Goal: Task Accomplishment & Management: Manage account settings

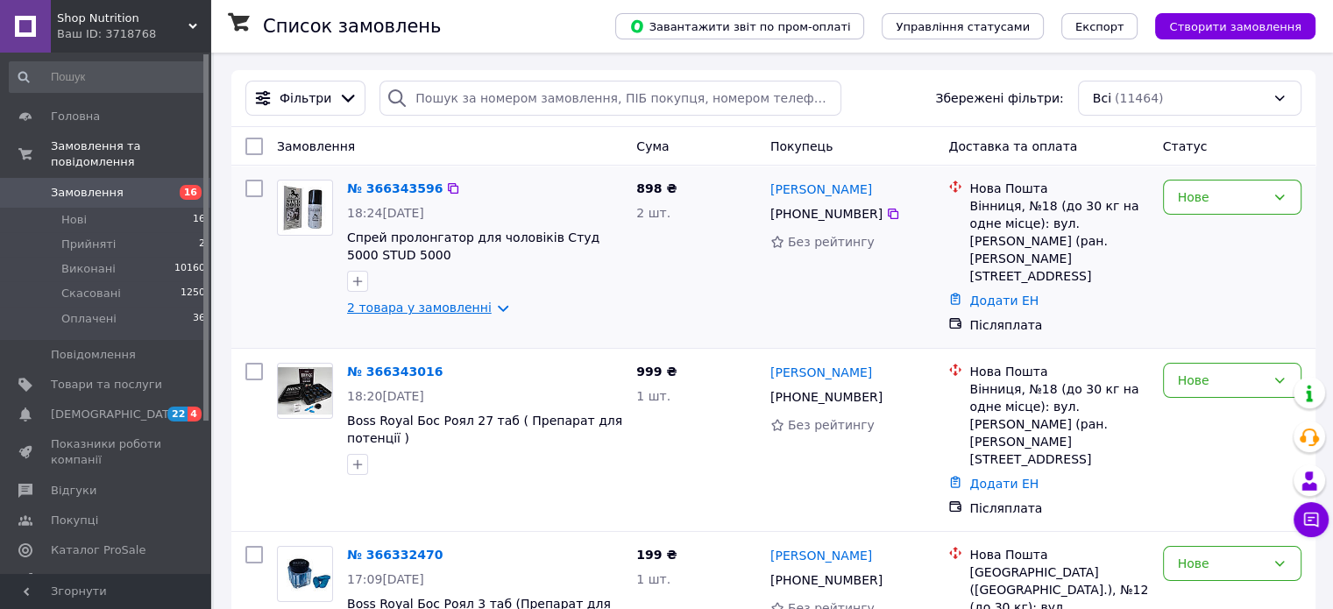
click at [439, 312] on link "2 товара у замовленні" at bounding box center [419, 308] width 145 height 14
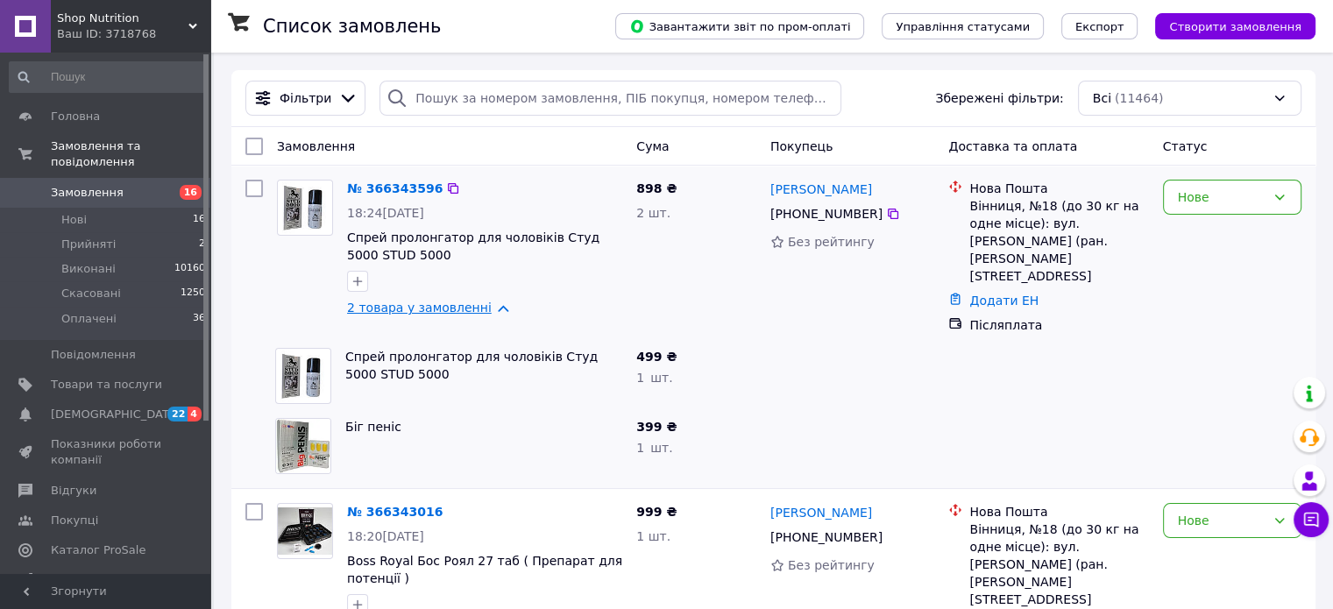
click at [439, 312] on link "2 товара у замовленні" at bounding box center [419, 308] width 145 height 14
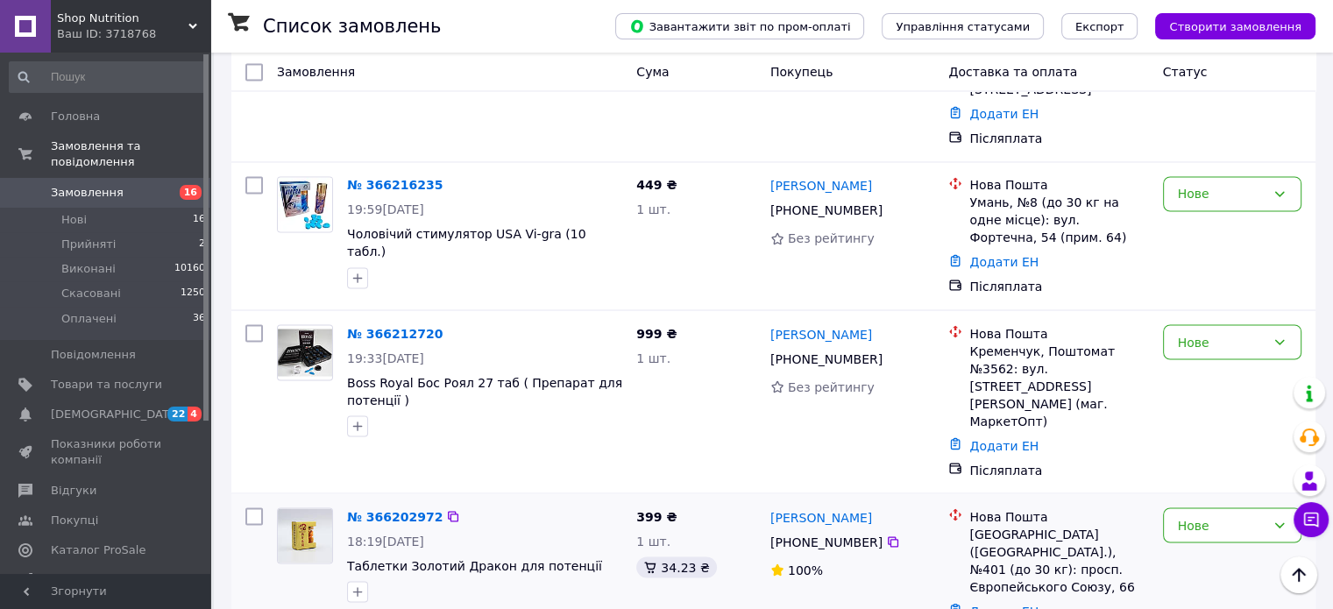
scroll to position [3067, 0]
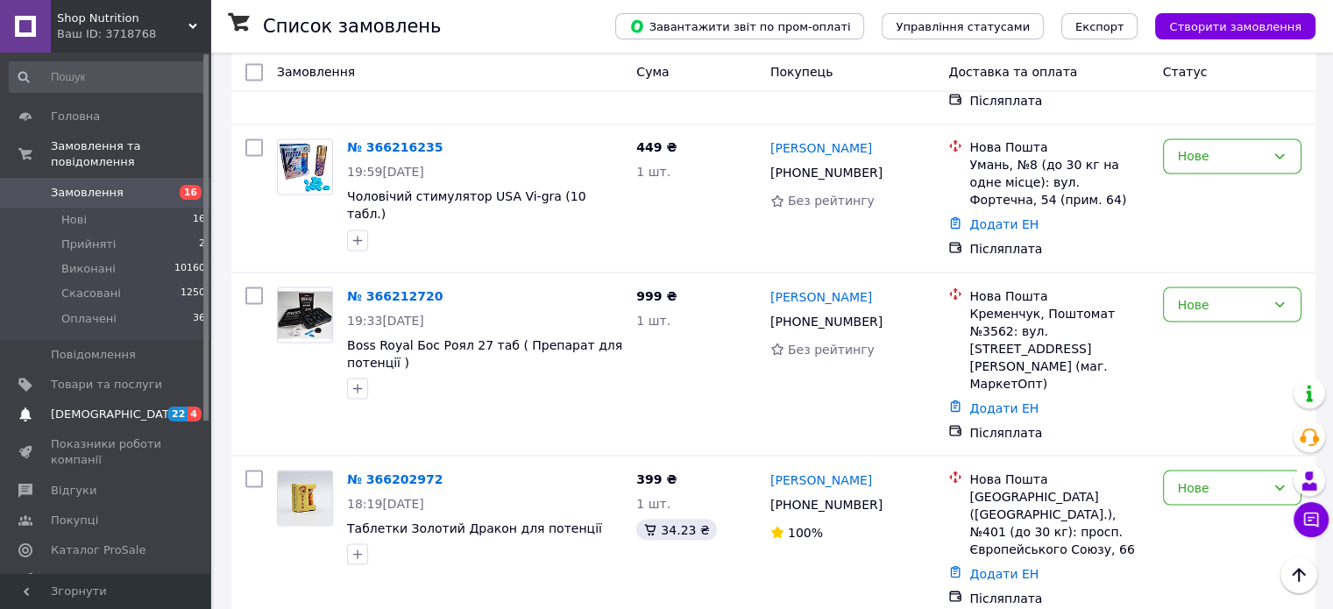
click at [98, 407] on link "Сповіщення 22 4" at bounding box center [108, 415] width 216 height 30
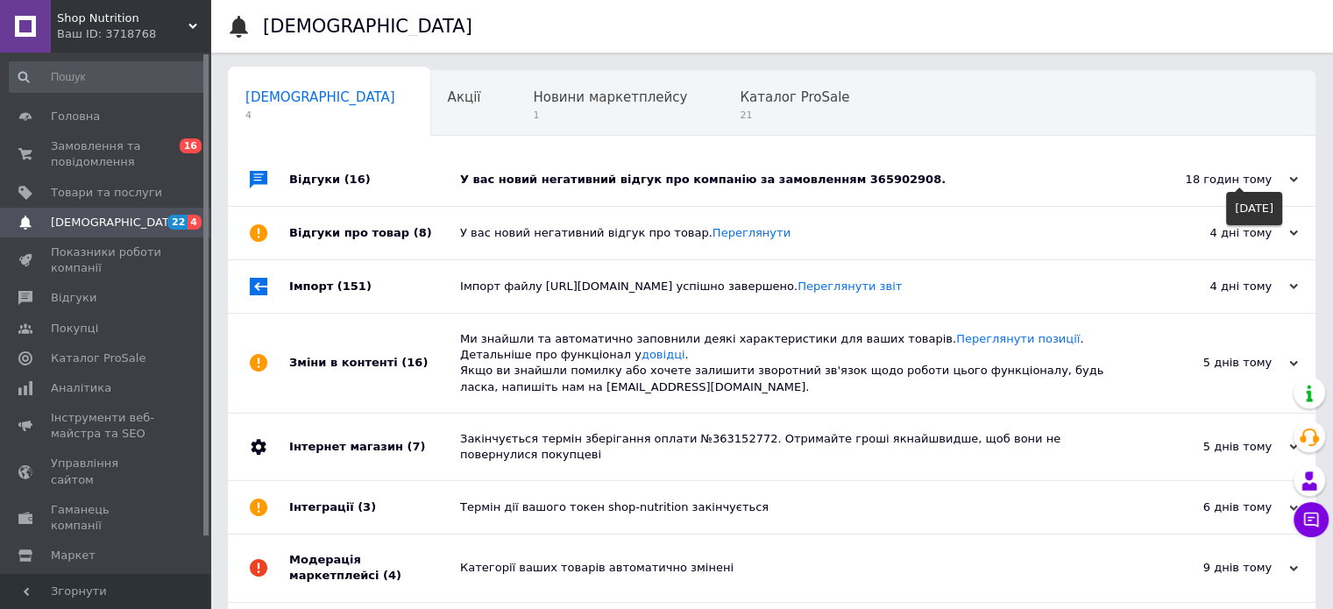
click at [1290, 181] on icon at bounding box center [1293, 179] width 9 height 9
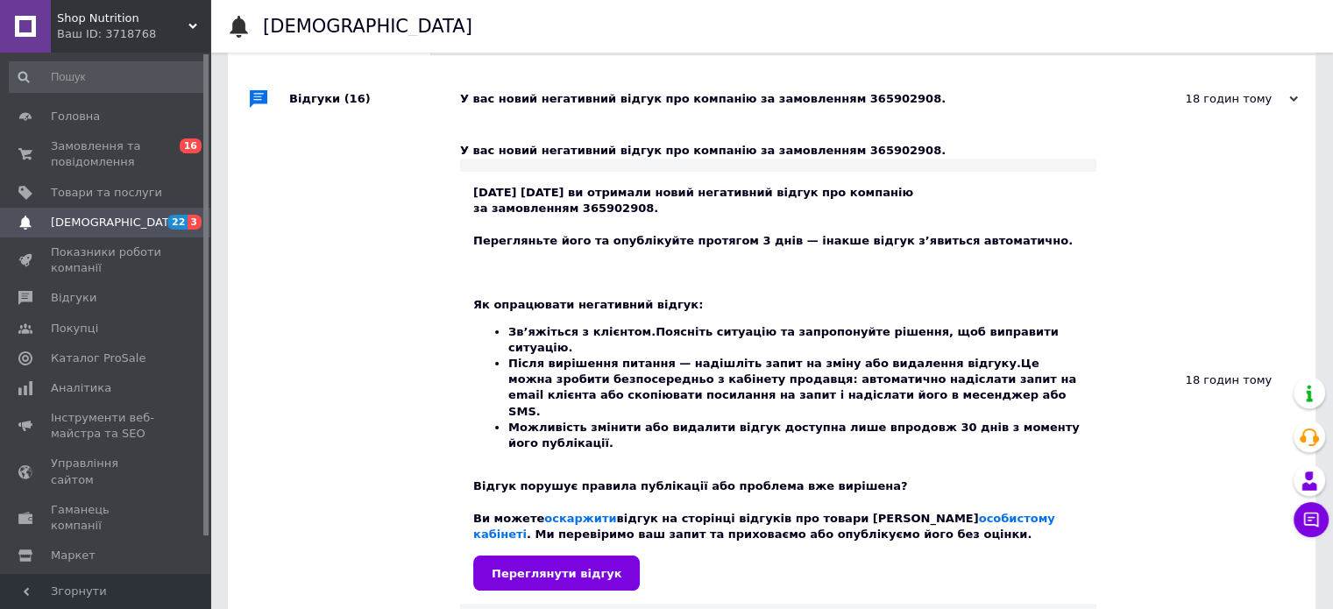
scroll to position [175, 0]
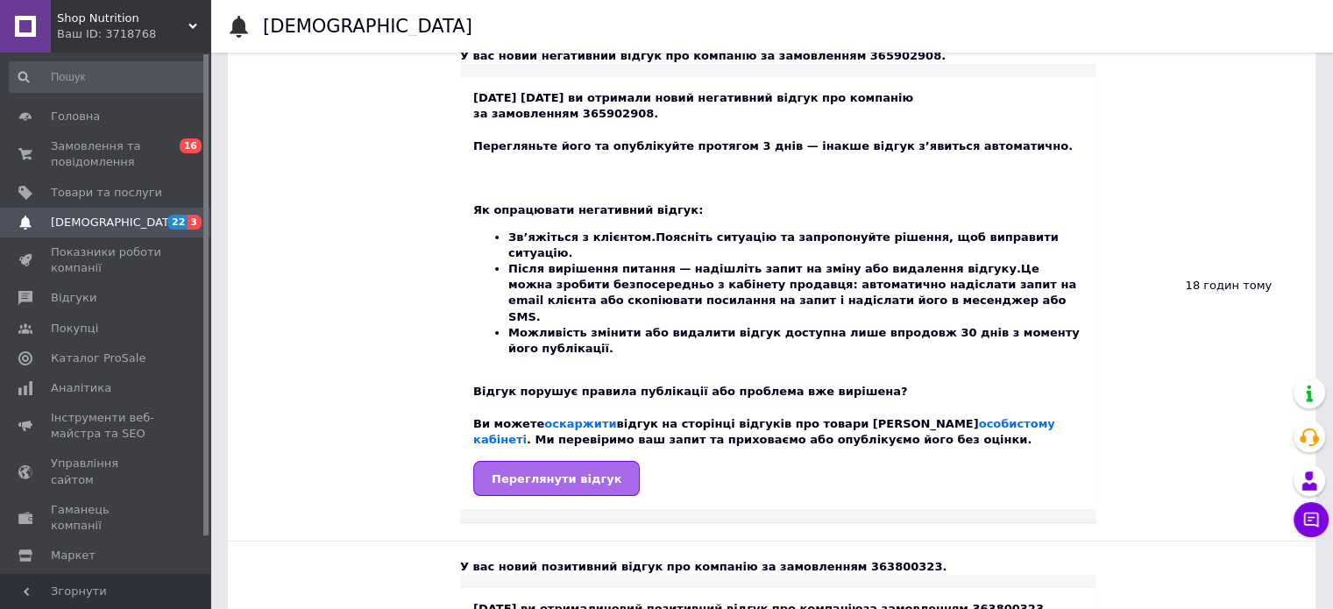
click at [535, 461] on link "Переглянути відгук" at bounding box center [556, 478] width 167 height 35
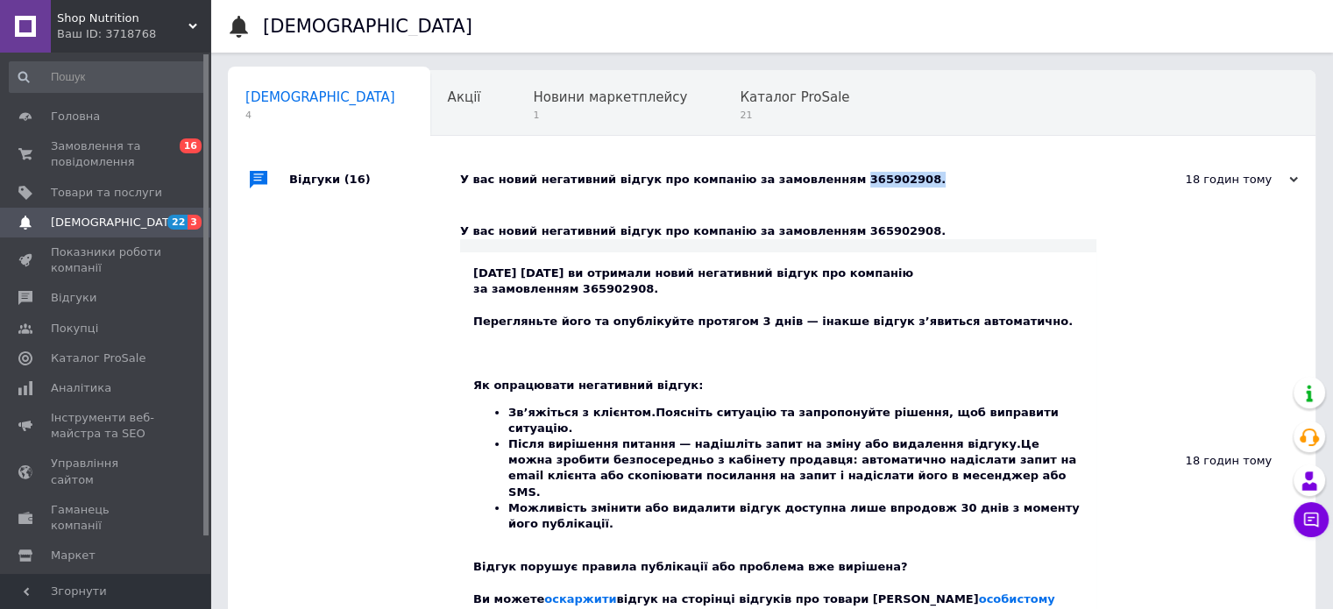
drag, startPoint x: 876, startPoint y: 176, endPoint x: 812, endPoint y: 188, distance: 65.1
click at [812, 188] on div "У вас новий негативний відгук про компанію за замовленням 365902908." at bounding box center [791, 179] width 663 height 53
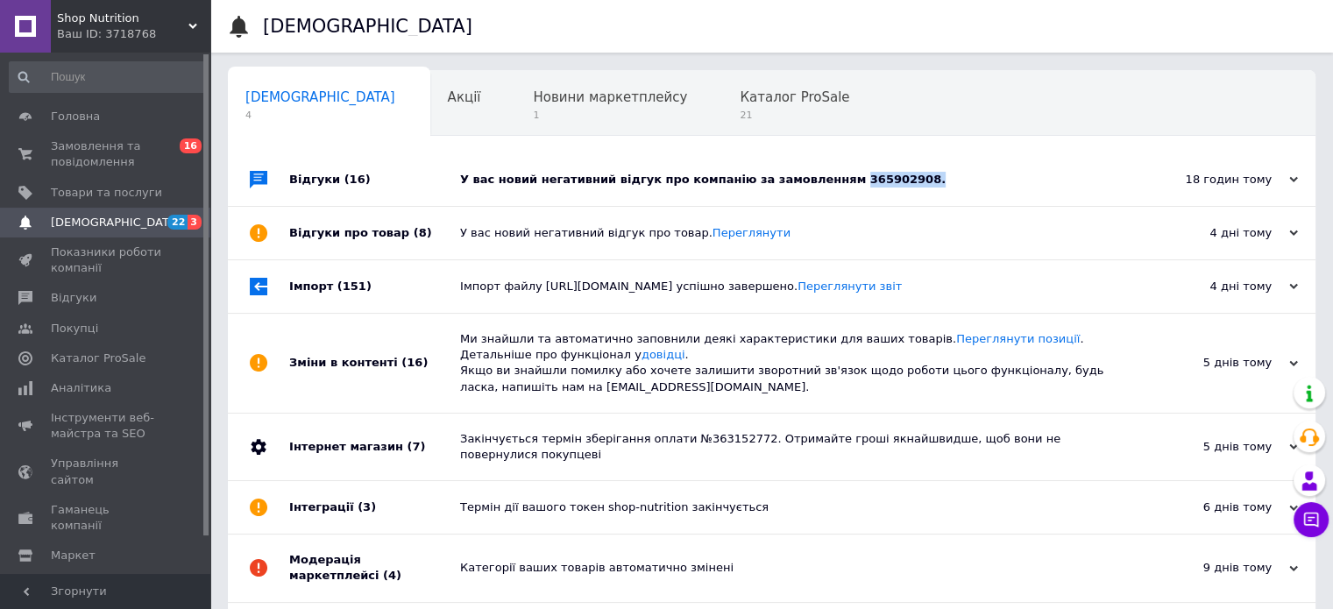
copy div "365902908."
click at [75, 147] on span "Замовлення та повідомлення" at bounding box center [106, 154] width 111 height 32
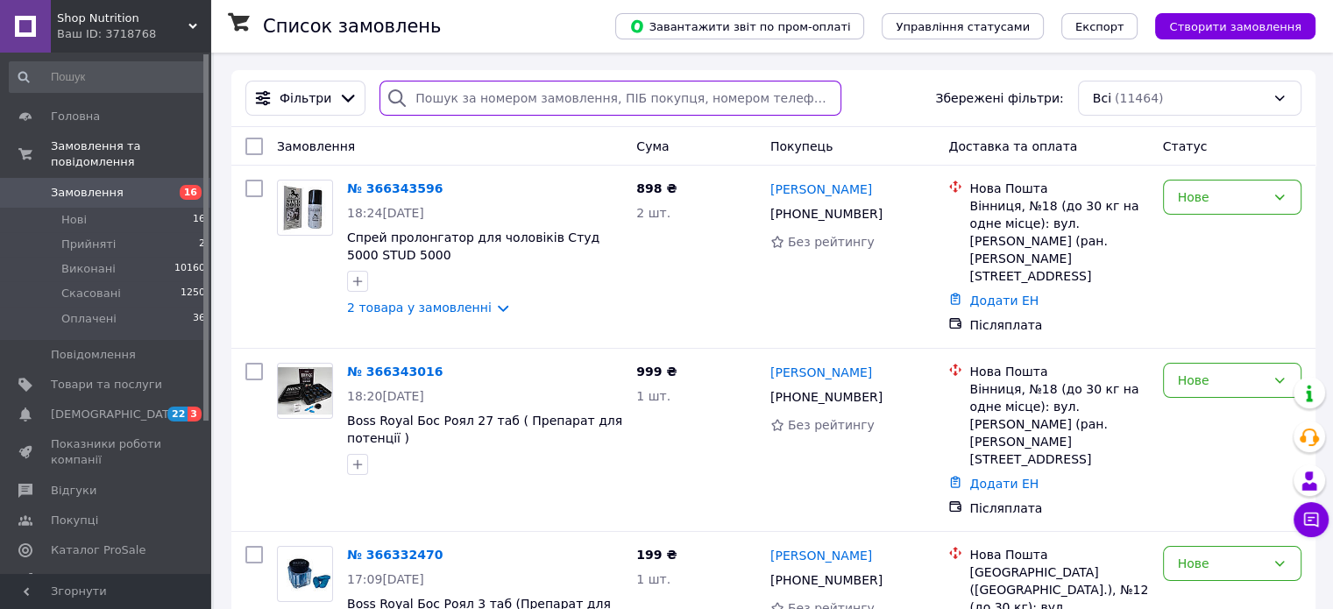
click at [573, 96] on input "search" at bounding box center [610, 98] width 462 height 35
paste input "365902908."
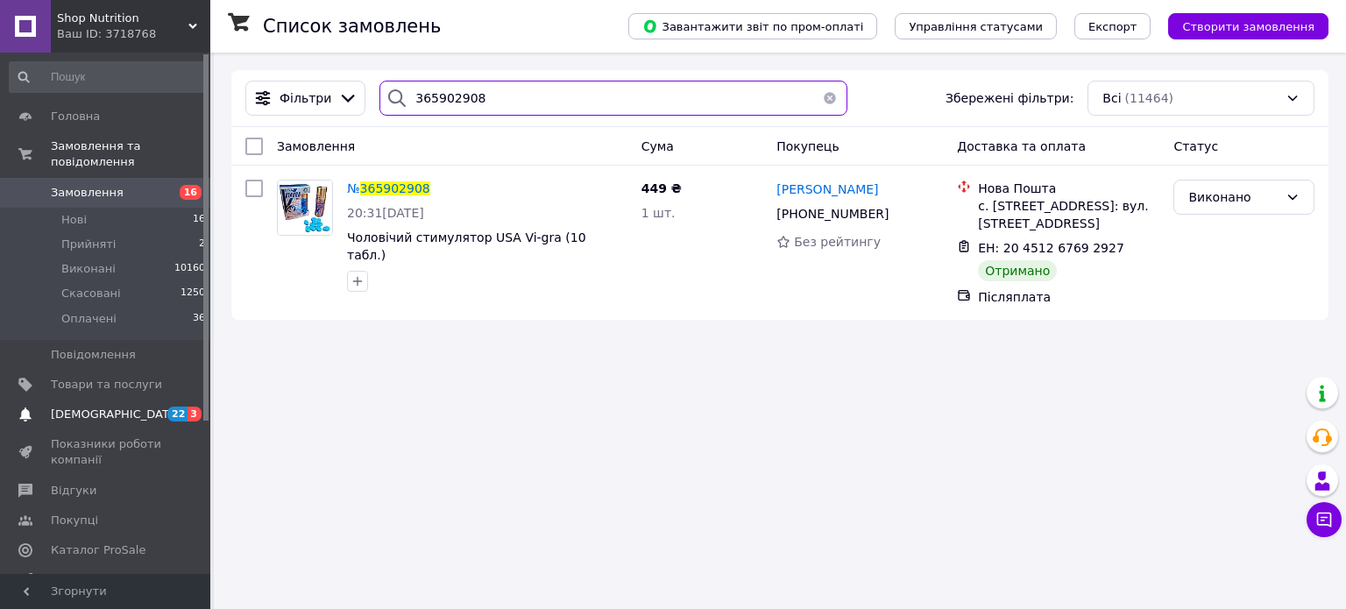
type input "365902908"
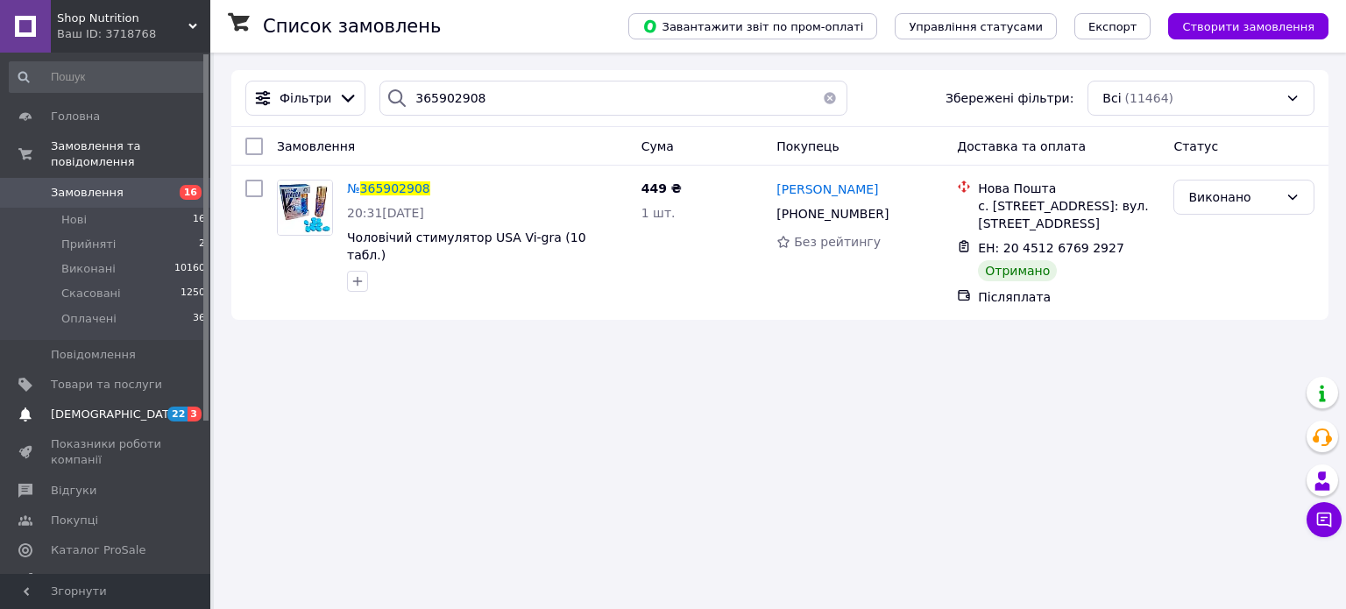
click at [75, 407] on span "[DEMOGRAPHIC_DATA]" at bounding box center [116, 415] width 130 height 16
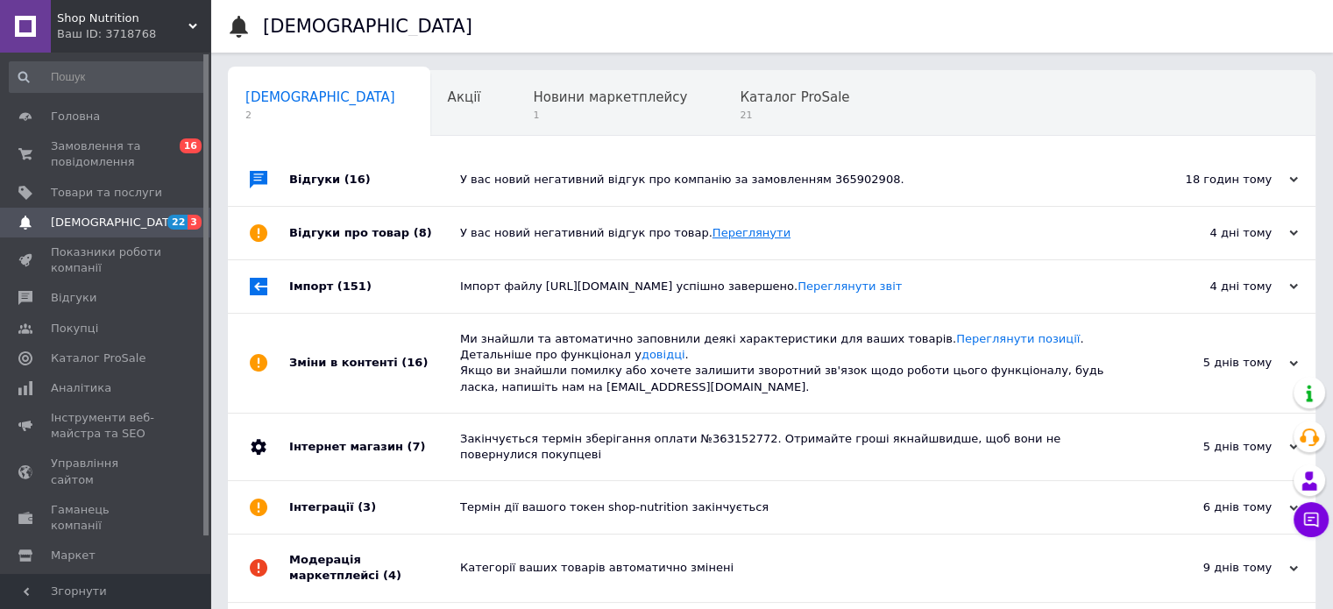
click at [730, 235] on link "Переглянути" at bounding box center [751, 232] width 78 height 13
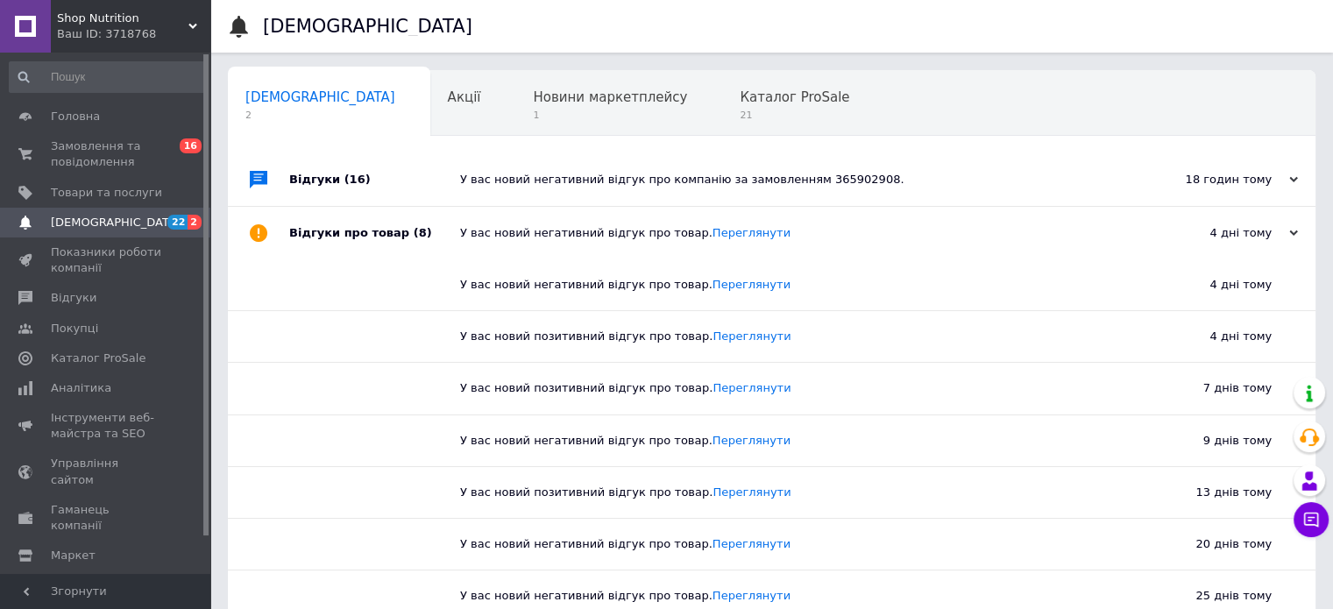
click at [103, 227] on span "[DEMOGRAPHIC_DATA]" at bounding box center [116, 223] width 130 height 16
click at [92, 151] on span "Замовлення та повідомлення" at bounding box center [106, 154] width 111 height 32
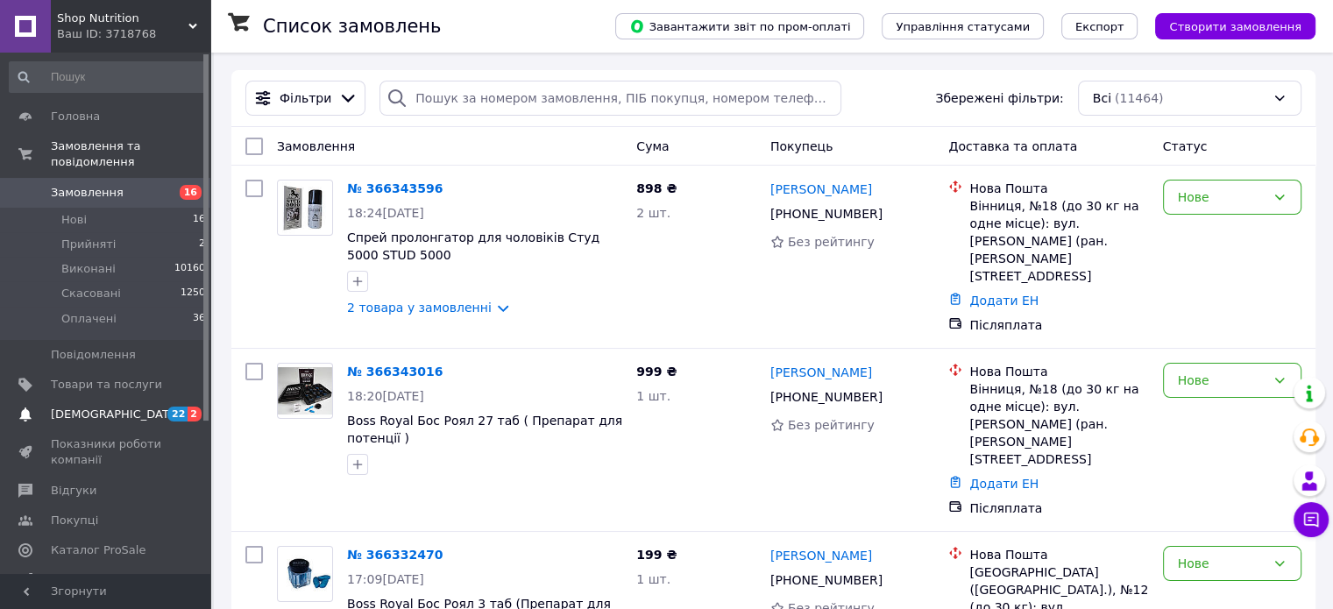
click at [119, 407] on span "[DEMOGRAPHIC_DATA]" at bounding box center [106, 415] width 111 height 16
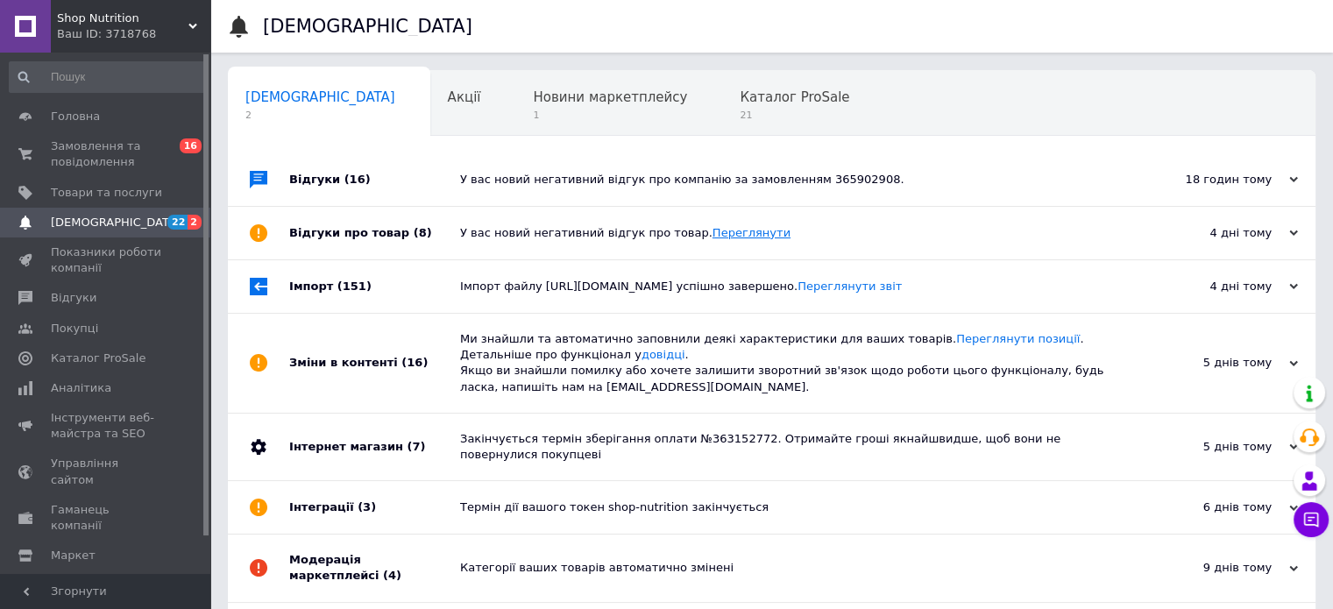
click at [729, 237] on link "Переглянути" at bounding box center [751, 232] width 78 height 13
